Goal: Use online tool/utility: Utilize a website feature to perform a specific function

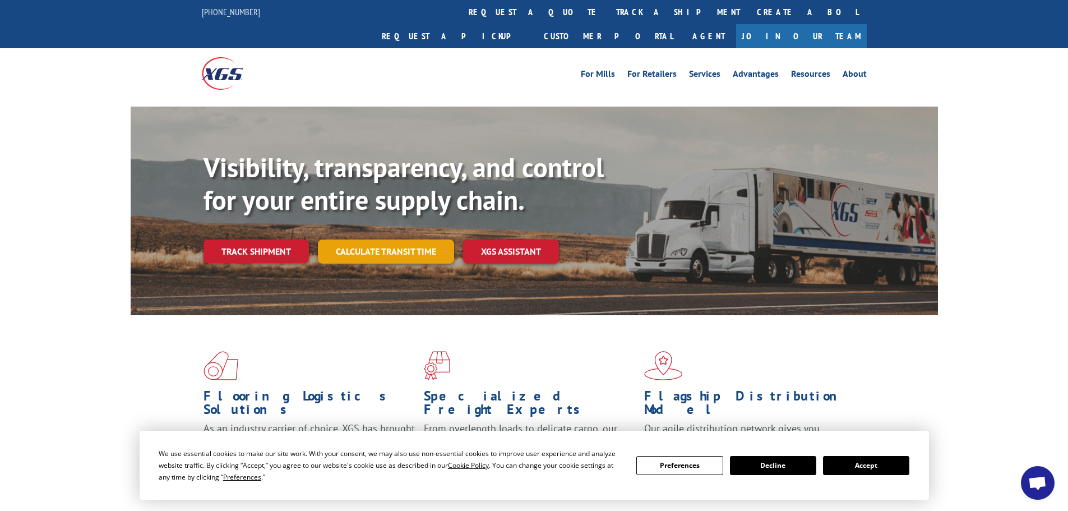
click at [435, 239] on link "Calculate transit time" at bounding box center [386, 251] width 136 height 24
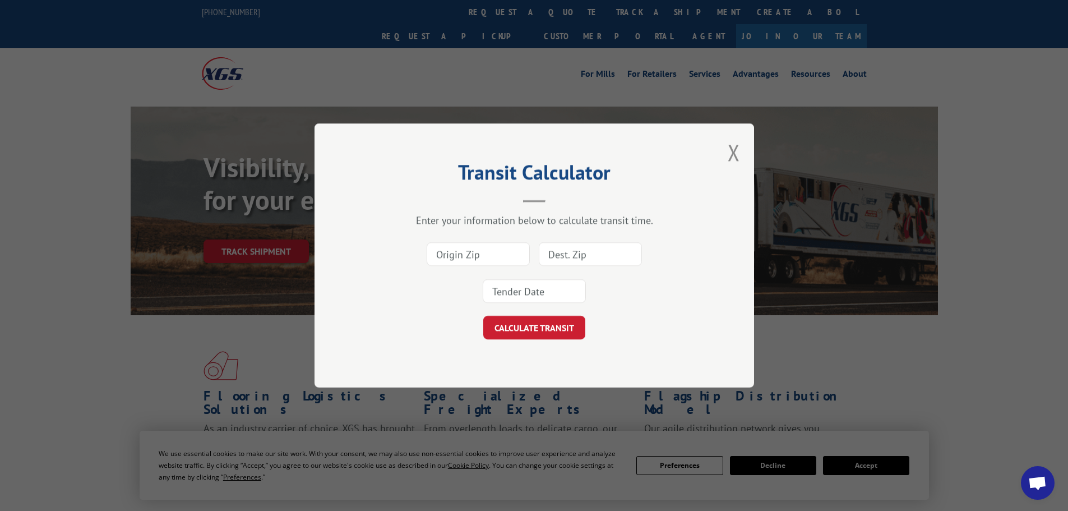
click at [510, 256] on input at bounding box center [478, 254] width 103 height 24
type input "30701"
click at [525, 288] on input at bounding box center [534, 291] width 103 height 24
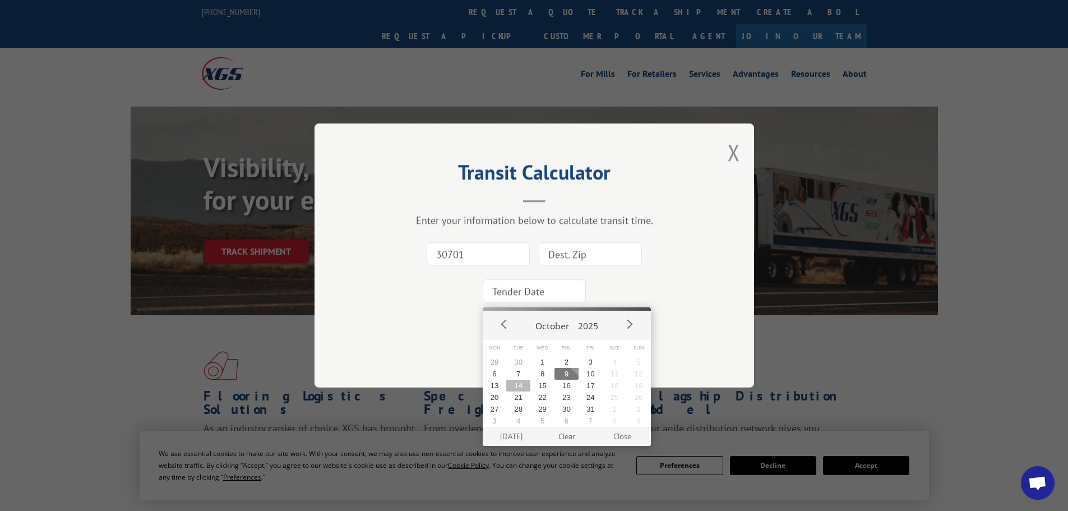
click at [522, 388] on button "14" at bounding box center [518, 386] width 24 height 12
type input "[DATE]"
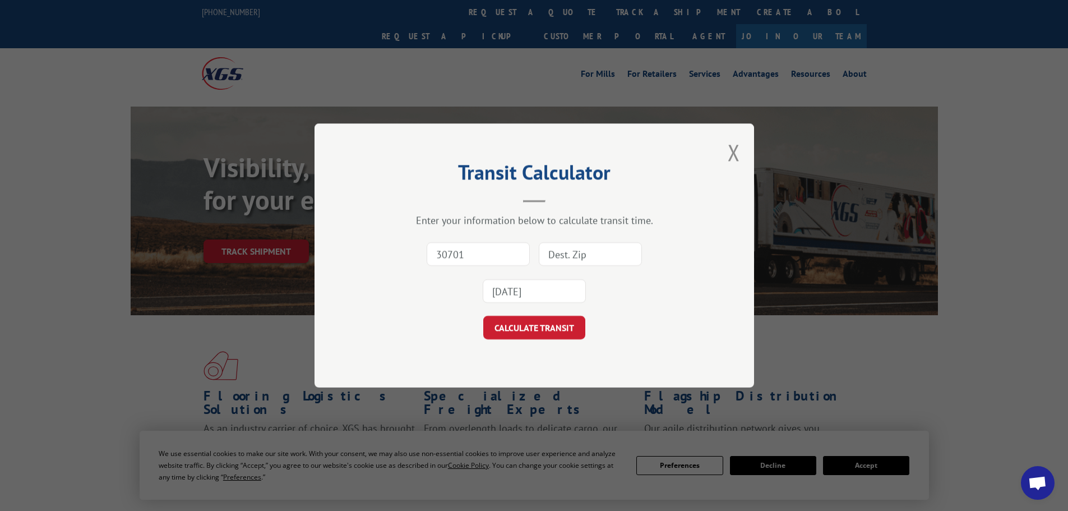
click at [597, 255] on input at bounding box center [590, 254] width 103 height 24
click at [569, 255] on input at bounding box center [590, 254] width 103 height 24
type input "94903"
click at [483, 316] on button "CALCULATE TRANSIT" at bounding box center [534, 328] width 102 height 24
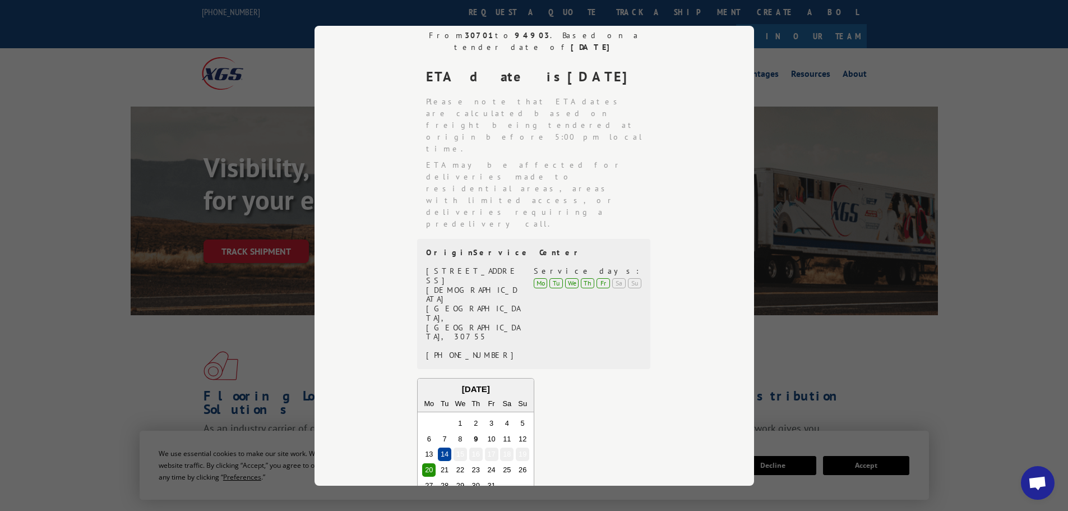
scroll to position [259, 0]
